Goal: Information Seeking & Learning: Learn about a topic

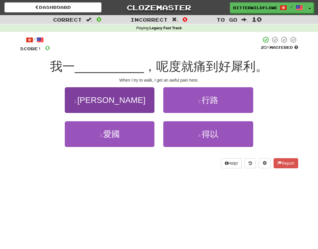
click at [117, 100] on button "1 . [PERSON_NAME]" at bounding box center [110, 100] width 90 height 26
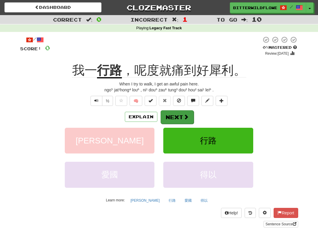
click at [179, 116] on button "Next" at bounding box center [177, 117] width 33 height 14
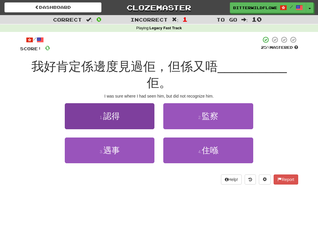
click at [119, 107] on button "1 . 認得" at bounding box center [110, 116] width 90 height 26
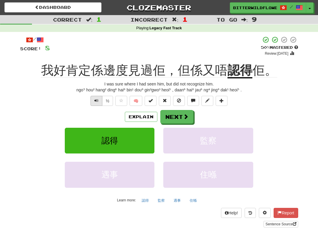
click at [94, 99] on button "Text-to-speech controls" at bounding box center [97, 101] width 12 height 10
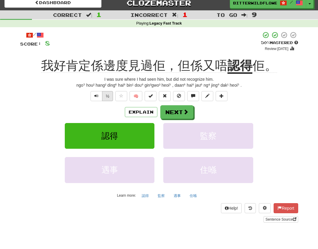
scroll to position [5, 0]
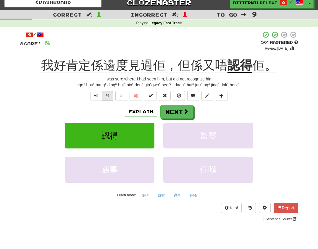
click at [110, 96] on button "½" at bounding box center [107, 96] width 11 height 10
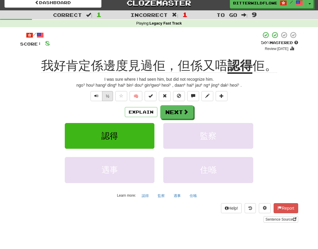
scroll to position [4, 0]
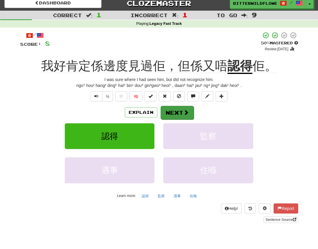
click at [176, 115] on button "Next" at bounding box center [177, 113] width 33 height 14
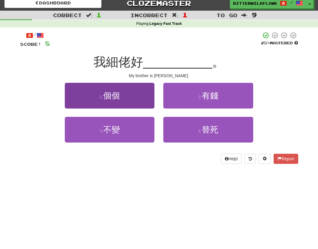
click at [114, 97] on span "個個" at bounding box center [111, 95] width 17 height 9
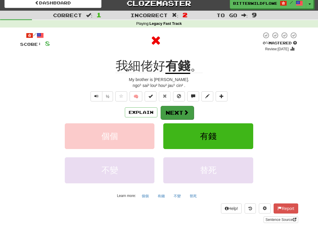
click at [177, 113] on button "Next" at bounding box center [177, 113] width 33 height 14
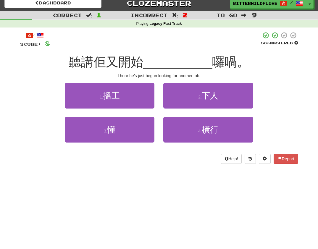
click at [128, 102] on button "1 . 搵工" at bounding box center [110, 96] width 90 height 26
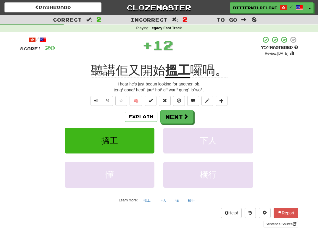
scroll to position [0, 0]
click at [93, 101] on button "Text-to-speech controls" at bounding box center [97, 101] width 12 height 10
click at [173, 117] on button "Next" at bounding box center [177, 117] width 33 height 14
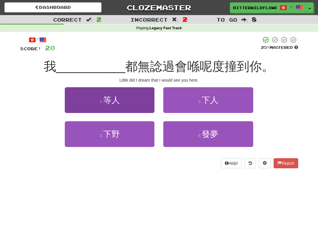
click at [124, 105] on button "1 . 等人" at bounding box center [110, 100] width 90 height 26
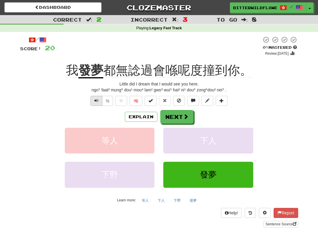
click at [97, 101] on span "Text-to-speech controls" at bounding box center [96, 101] width 4 height 4
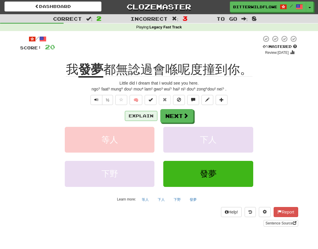
click at [143, 115] on button "Explain" at bounding box center [141, 116] width 33 height 10
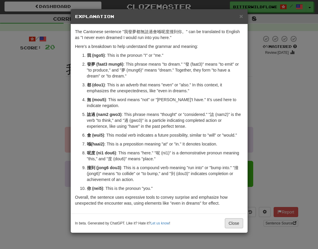
click at [234, 224] on button "Close" at bounding box center [234, 224] width 18 height 10
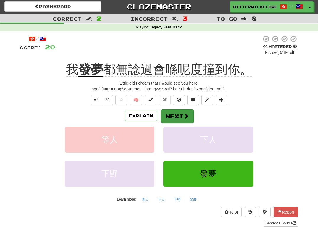
click at [180, 115] on button "Next" at bounding box center [177, 117] width 33 height 14
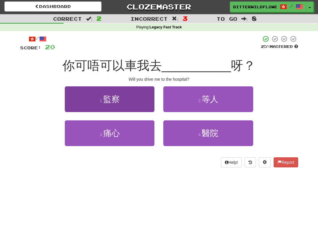
click at [121, 98] on button "1 . 監察" at bounding box center [110, 99] width 90 height 26
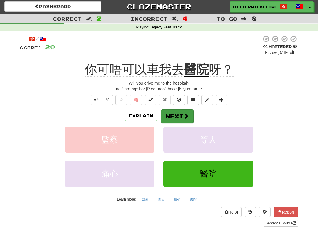
click at [181, 118] on button "Next" at bounding box center [177, 117] width 33 height 14
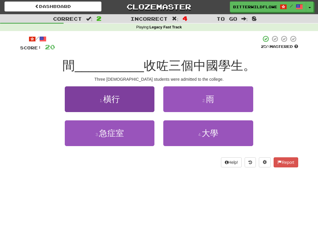
click at [117, 99] on span "橫行" at bounding box center [111, 99] width 17 height 9
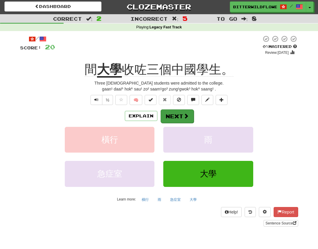
click at [179, 116] on button "Next" at bounding box center [177, 117] width 33 height 14
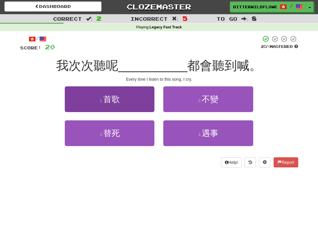
click at [117, 105] on button "1 . 首歌" at bounding box center [110, 99] width 90 height 26
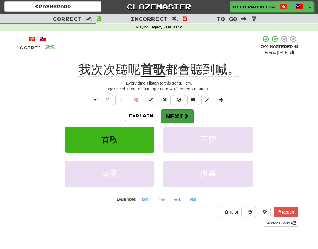
scroll to position [0, 0]
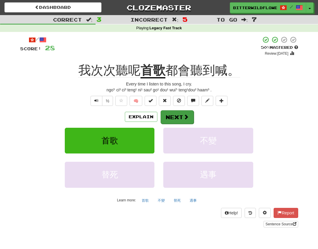
click at [179, 115] on button "Next" at bounding box center [177, 117] width 33 height 14
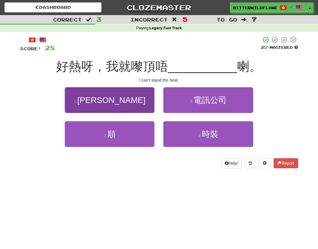
click at [117, 103] on button "1 . [PERSON_NAME]" at bounding box center [110, 100] width 90 height 26
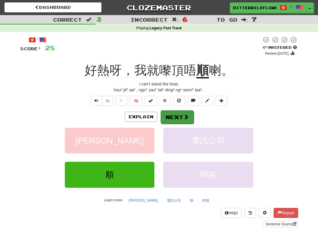
click at [178, 115] on button "Next" at bounding box center [177, 117] width 33 height 14
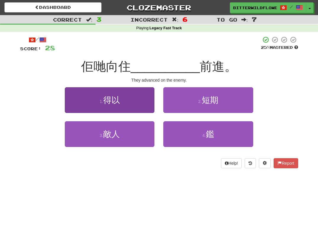
click at [108, 102] on span "得以" at bounding box center [111, 100] width 17 height 9
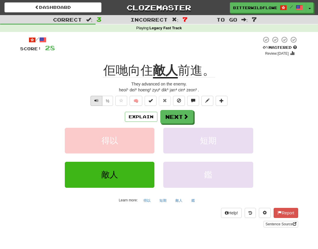
click at [100, 99] on button "Text-to-speech controls" at bounding box center [97, 101] width 12 height 10
click at [142, 116] on button "Explain" at bounding box center [141, 117] width 33 height 10
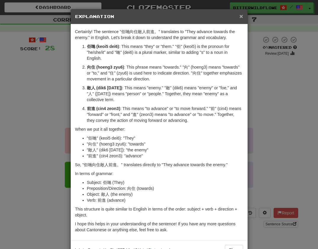
click at [242, 17] on span "×" at bounding box center [242, 16] width 4 height 7
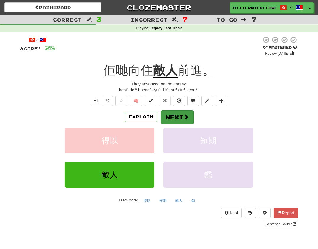
click at [175, 116] on button "Next" at bounding box center [177, 117] width 33 height 14
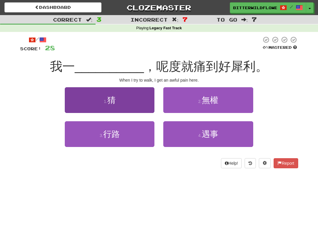
click at [123, 104] on button "1 . 猜" at bounding box center [110, 100] width 90 height 26
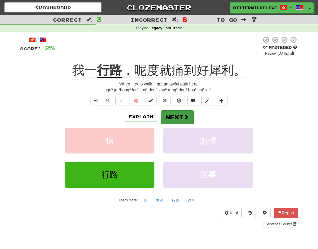
click at [174, 116] on button "Next" at bounding box center [177, 117] width 33 height 14
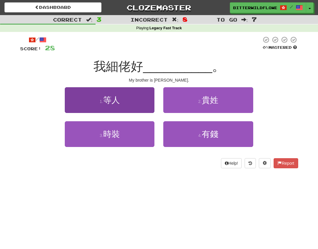
click at [121, 109] on button "1 . 等人" at bounding box center [110, 100] width 90 height 26
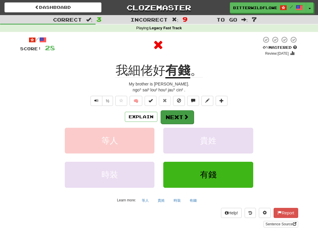
click at [177, 114] on button "Next" at bounding box center [177, 117] width 33 height 14
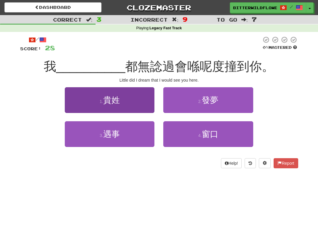
click at [118, 101] on span "貴姓" at bounding box center [111, 100] width 17 height 9
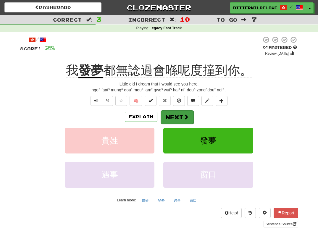
click at [176, 116] on button "Next" at bounding box center [177, 117] width 33 height 14
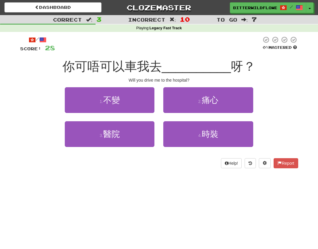
click at [110, 104] on span "不變" at bounding box center [111, 100] width 17 height 9
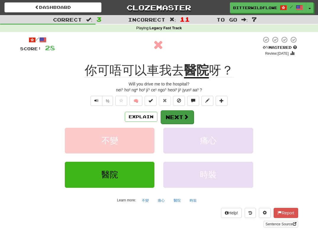
click at [174, 116] on button "Next" at bounding box center [177, 117] width 33 height 14
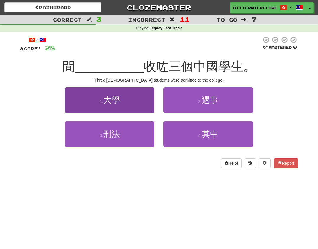
click at [124, 105] on button "1 . 大學" at bounding box center [110, 100] width 90 height 26
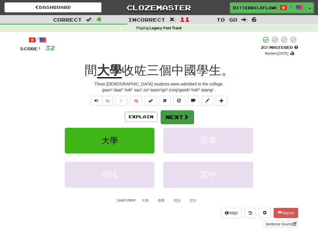
click at [175, 115] on button "Next" at bounding box center [177, 117] width 33 height 14
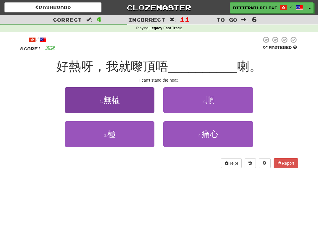
click at [122, 103] on button "1 . 無權" at bounding box center [110, 100] width 90 height 26
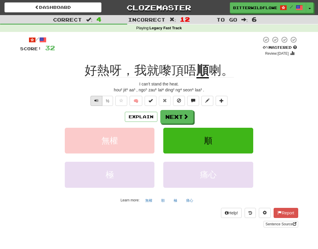
click at [95, 99] on span "Text-to-speech controls" at bounding box center [96, 101] width 4 height 4
click at [142, 115] on button "Explain" at bounding box center [141, 117] width 33 height 10
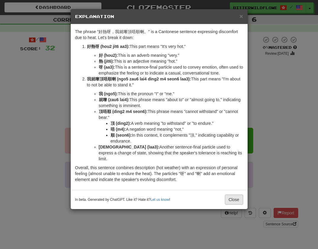
click at [233, 195] on button "Close" at bounding box center [234, 200] width 18 height 10
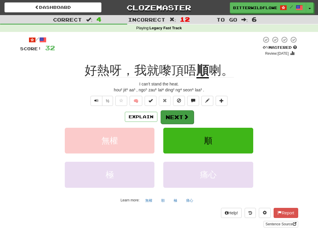
click at [176, 114] on button "Next" at bounding box center [177, 117] width 33 height 14
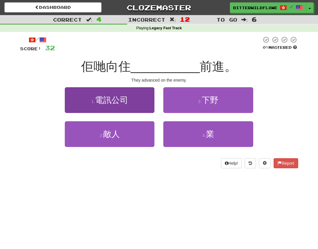
click at [118, 102] on span "電訊公司" at bounding box center [111, 100] width 33 height 9
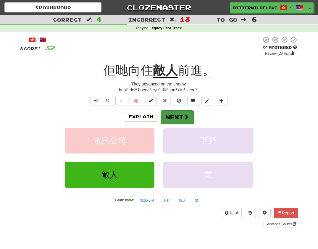
click at [174, 115] on button "Next" at bounding box center [177, 117] width 33 height 14
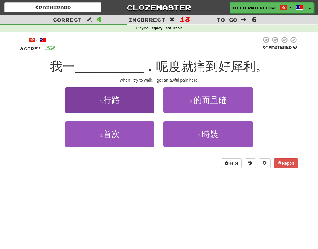
click at [128, 104] on button "1 . 行路" at bounding box center [110, 100] width 90 height 26
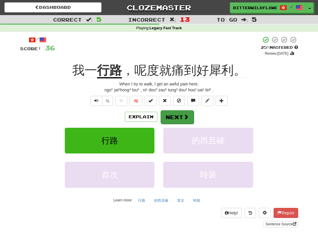
click at [175, 115] on button "Next" at bounding box center [177, 117] width 33 height 14
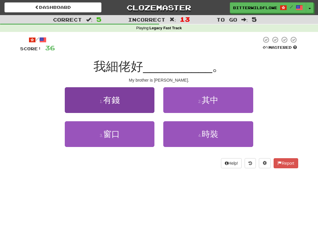
click at [124, 106] on button "1 . 有錢" at bounding box center [110, 100] width 90 height 26
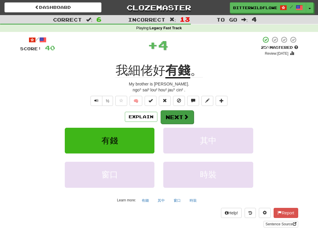
click at [174, 115] on button "Next" at bounding box center [177, 117] width 33 height 14
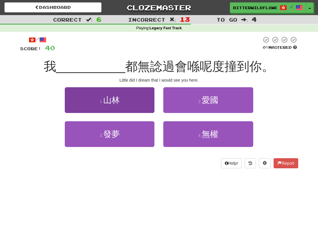
click at [124, 104] on button "1 . 山林" at bounding box center [110, 100] width 90 height 26
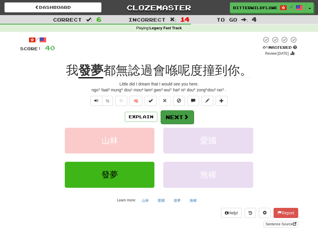
click at [170, 115] on button "Next" at bounding box center [177, 117] width 33 height 14
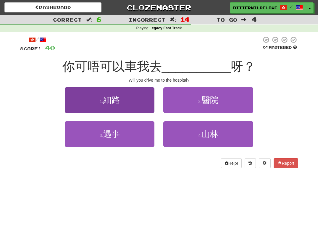
click at [126, 106] on button "1 . 細路" at bounding box center [110, 100] width 90 height 26
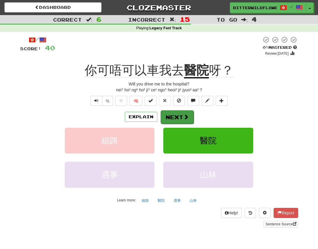
click at [175, 117] on button "Next" at bounding box center [177, 117] width 33 height 14
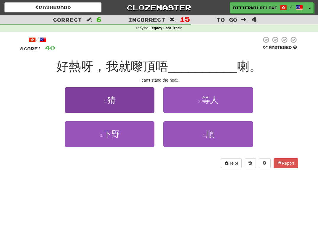
click at [116, 102] on span "猜" at bounding box center [112, 100] width 8 height 9
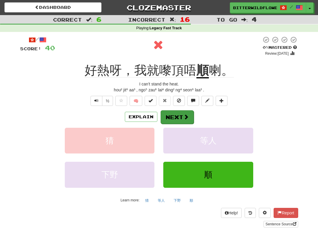
click at [176, 116] on button "Next" at bounding box center [177, 117] width 33 height 14
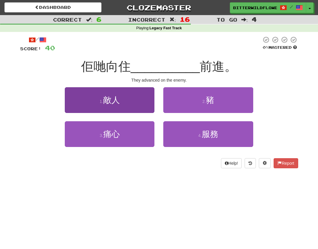
click at [117, 101] on span "敵人" at bounding box center [111, 100] width 17 height 9
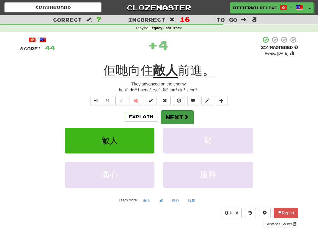
click at [172, 115] on button "Next" at bounding box center [177, 117] width 33 height 14
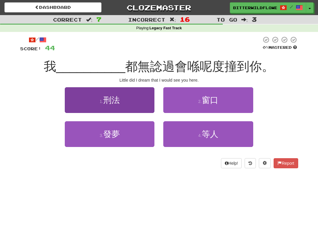
click at [120, 103] on span "刑法" at bounding box center [111, 100] width 17 height 9
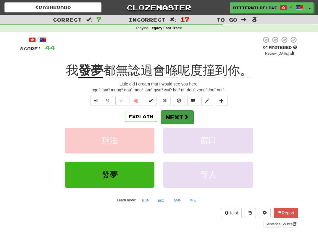
click at [173, 116] on button "Next" at bounding box center [177, 117] width 33 height 14
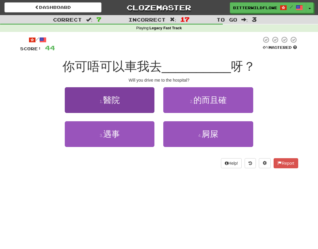
click at [132, 108] on button "1 . 醫院" at bounding box center [110, 100] width 90 height 26
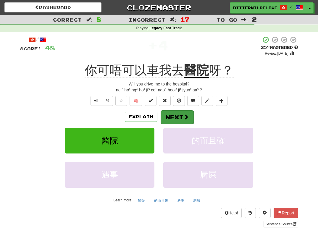
click at [168, 114] on button "Next" at bounding box center [177, 117] width 33 height 14
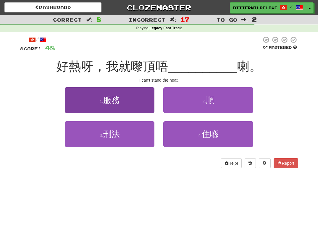
click at [120, 102] on span "服務" at bounding box center [111, 100] width 17 height 9
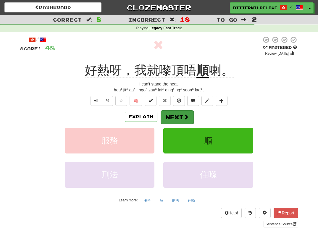
click at [175, 116] on button "Next" at bounding box center [177, 117] width 33 height 14
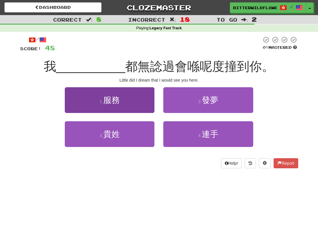
click at [127, 104] on button "1 . 服務" at bounding box center [110, 100] width 90 height 26
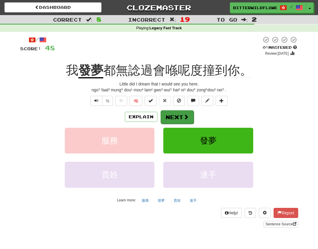
click at [176, 115] on button "Next" at bounding box center [177, 117] width 33 height 14
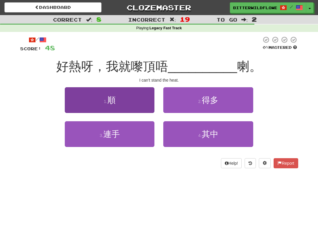
click at [126, 106] on button "1 . 順" at bounding box center [110, 100] width 90 height 26
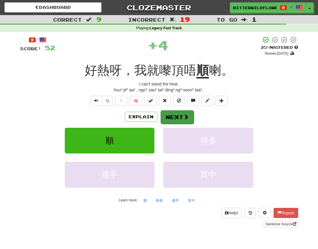
click at [177, 116] on button "Next" at bounding box center [177, 117] width 33 height 14
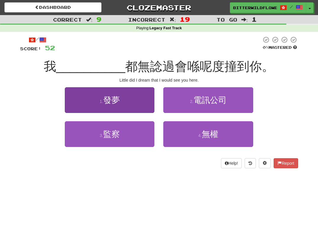
click at [124, 104] on button "1 . 發夢" at bounding box center [110, 100] width 90 height 26
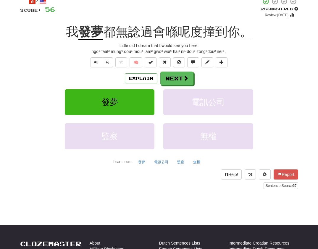
scroll to position [39, 0]
